Goal: Transaction & Acquisition: Download file/media

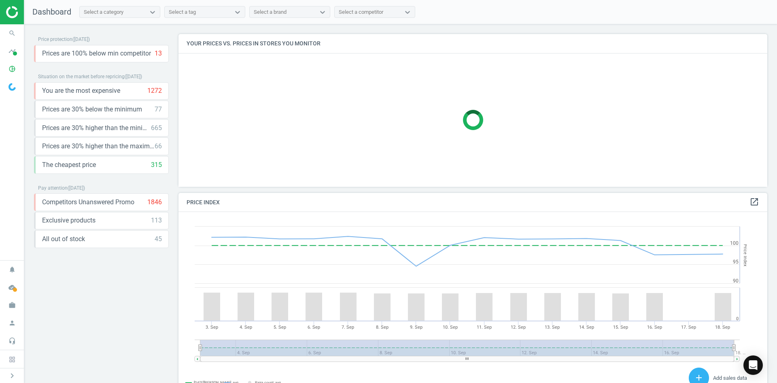
scroll to position [199, 595]
click at [12, 71] on icon "pie_chart_outlined" at bounding box center [11, 68] width 15 height 15
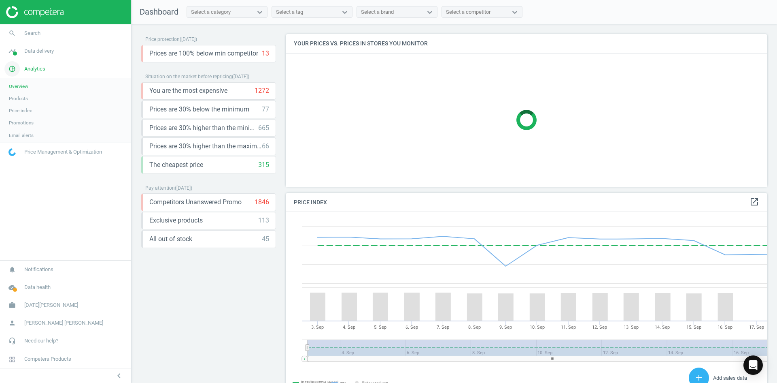
scroll to position [199, 488]
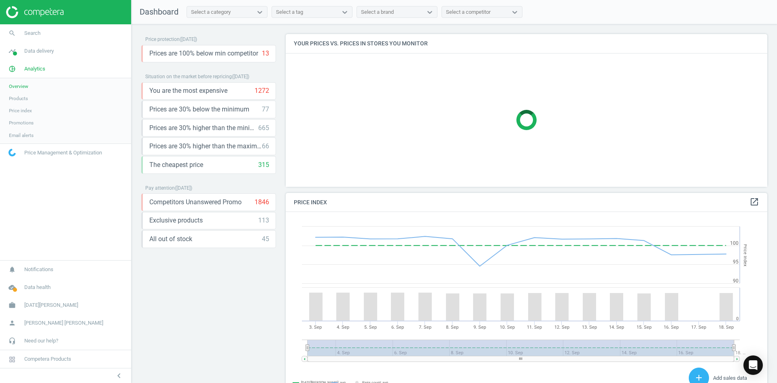
click at [28, 99] on link "Products" at bounding box center [65, 98] width 131 height 12
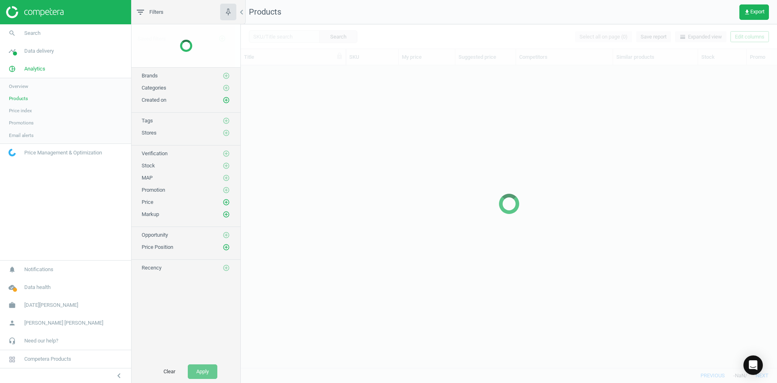
scroll to position [290, 530]
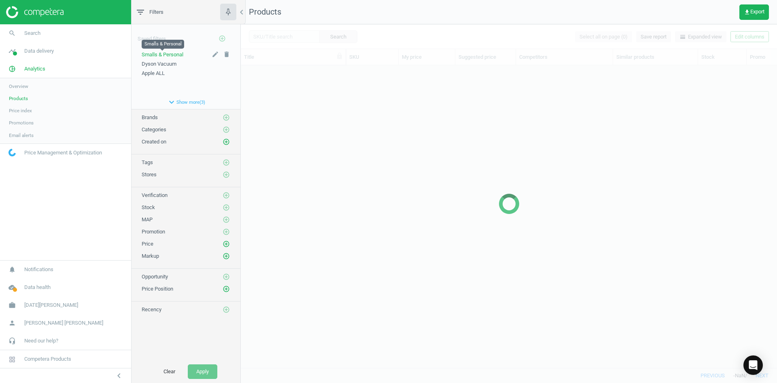
click at [176, 52] on span "Smalls & Personal" at bounding box center [163, 54] width 42 height 6
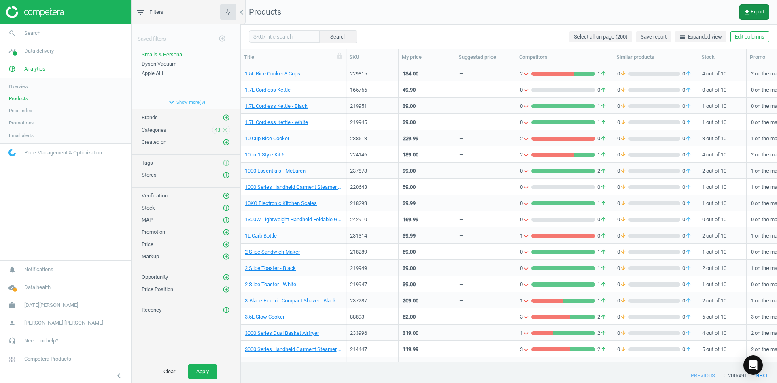
click at [752, 15] on span "get_app Export" at bounding box center [754, 12] width 21 height 6
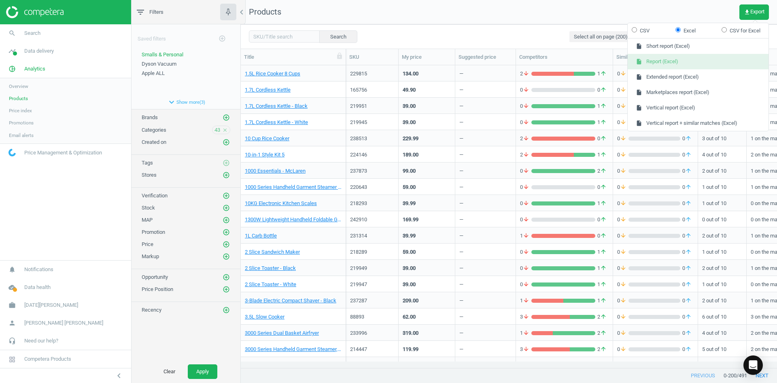
click at [666, 64] on button "insert_drive_file Report (Excel)" at bounding box center [698, 61] width 141 height 15
